Goal: Task Accomplishment & Management: Complete application form

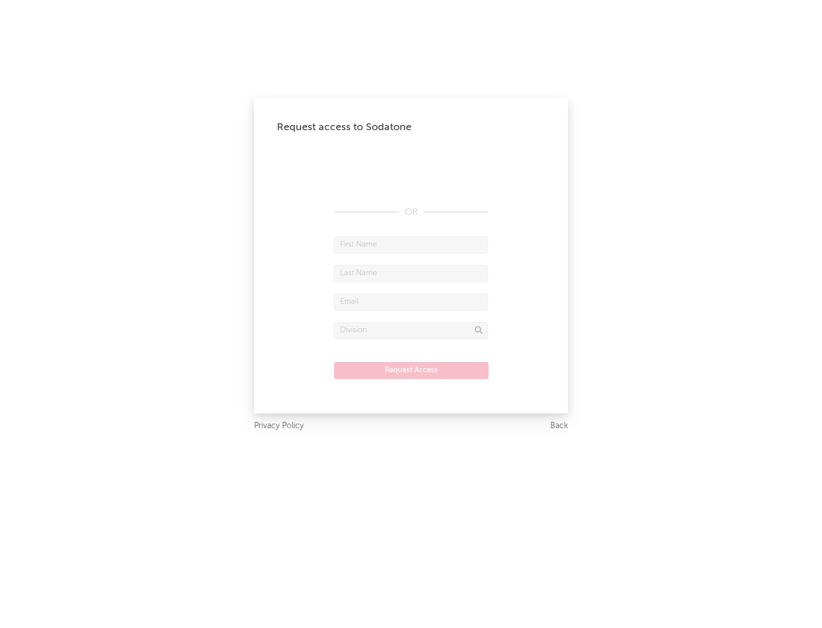
click at [411, 244] on input "text" at bounding box center [411, 244] width 154 height 17
type input "[PERSON_NAME]"
click at [411, 273] on input "text" at bounding box center [411, 273] width 154 height 17
type input "[PERSON_NAME]"
click at [411, 301] on input "text" at bounding box center [411, 301] width 154 height 17
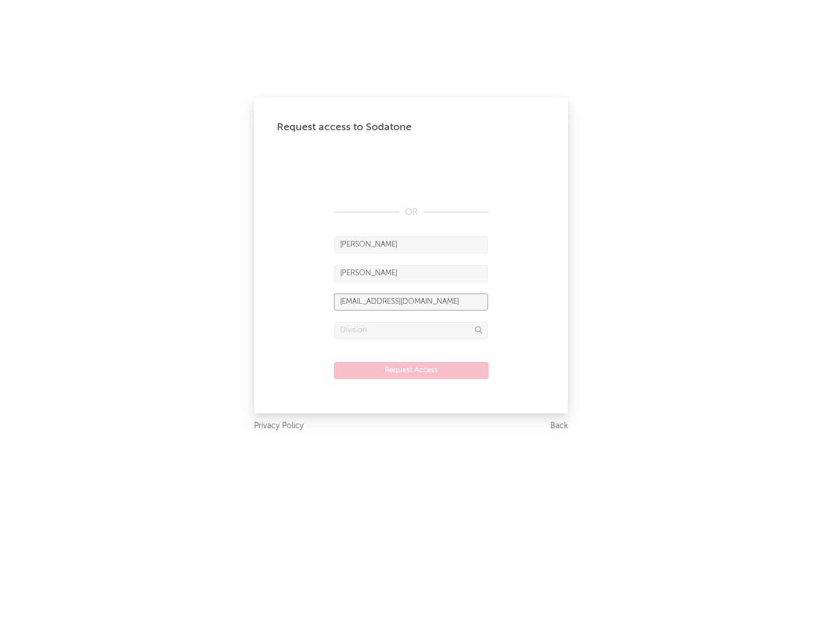
type input "[EMAIL_ADDRESS][DOMAIN_NAME]"
click at [411, 330] on input "text" at bounding box center [411, 330] width 154 height 17
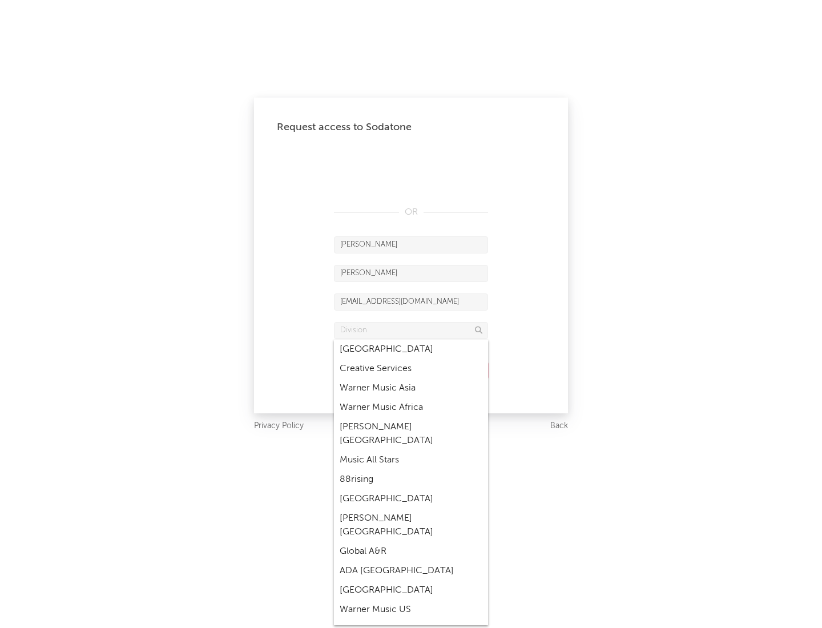
click at [411, 450] on div "Music All Stars" at bounding box center [411, 459] width 154 height 19
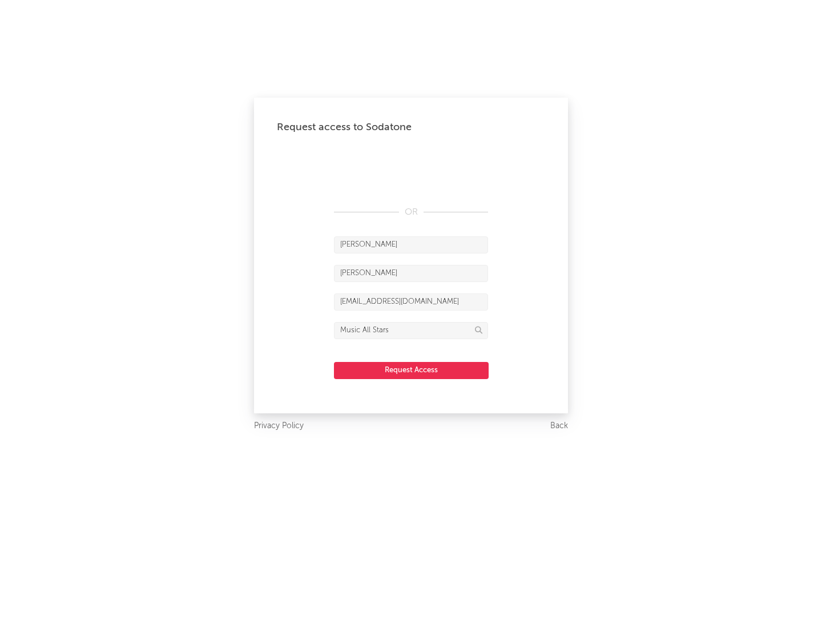
type input "Music All Stars"
click at [411, 370] on button "Request Access" at bounding box center [411, 370] width 155 height 17
